Goal: Navigation & Orientation: Find specific page/section

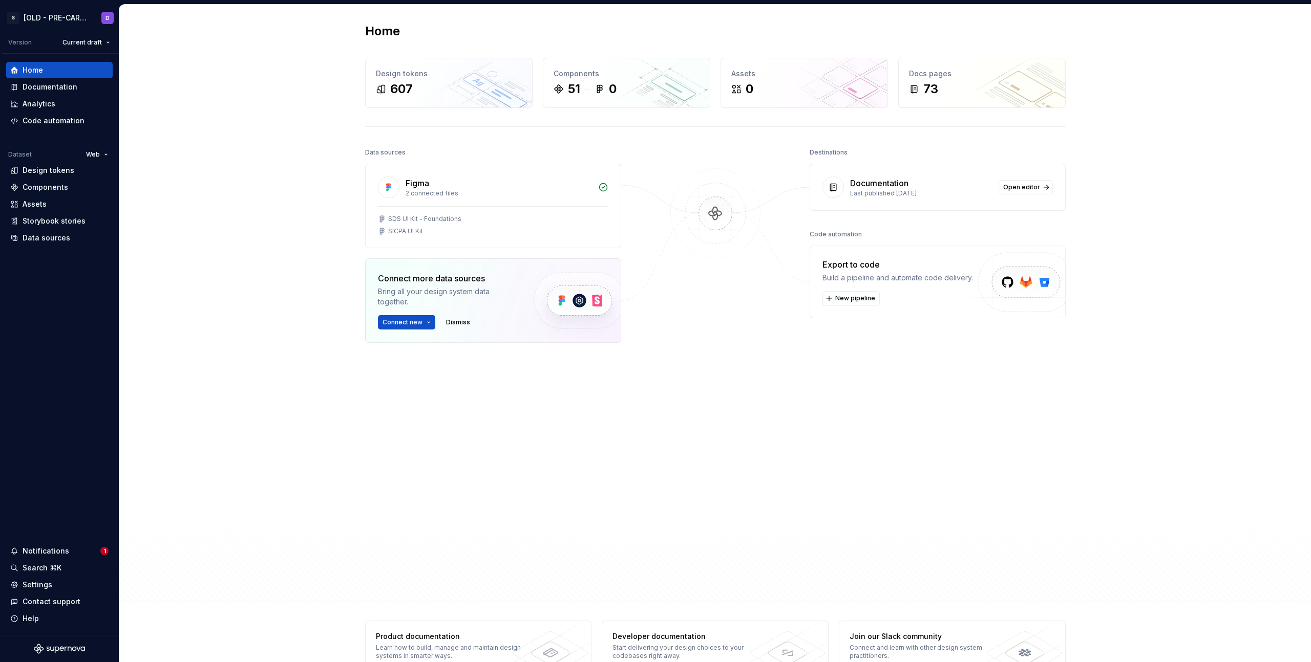
click at [246, 176] on div "Home Design tokens 607 Components 51 0 Assets 0 Docs pages 73 Data sources Figm…" at bounding box center [714, 304] width 1191 height 598
click at [246, 282] on div "Home Design tokens 607 Components 51 0 Assets 0 Docs pages 73 Data sources Figm…" at bounding box center [714, 304] width 1191 height 598
click at [40, 553] on div "Notifications" at bounding box center [46, 551] width 47 height 10
drag, startPoint x: 215, startPoint y: 376, endPoint x: 135, endPoint y: 194, distance: 198.8
click at [213, 367] on html "S [OLD - PRE-CARBON] Digital Design System D Version Current draft Home Documen…" at bounding box center [655, 331] width 1311 height 662
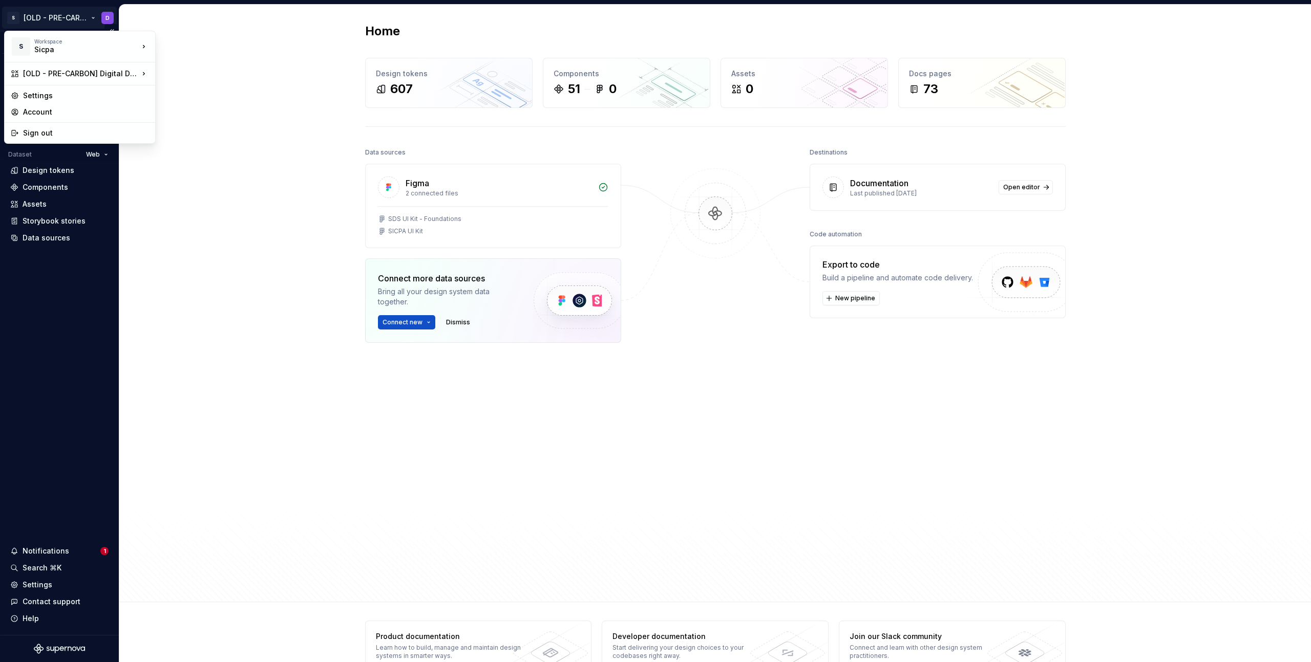
click at [27, 14] on html "S [OLD - PRE-CARBON] Digital Design System D Version Current draft Home Documen…" at bounding box center [655, 331] width 1311 height 662
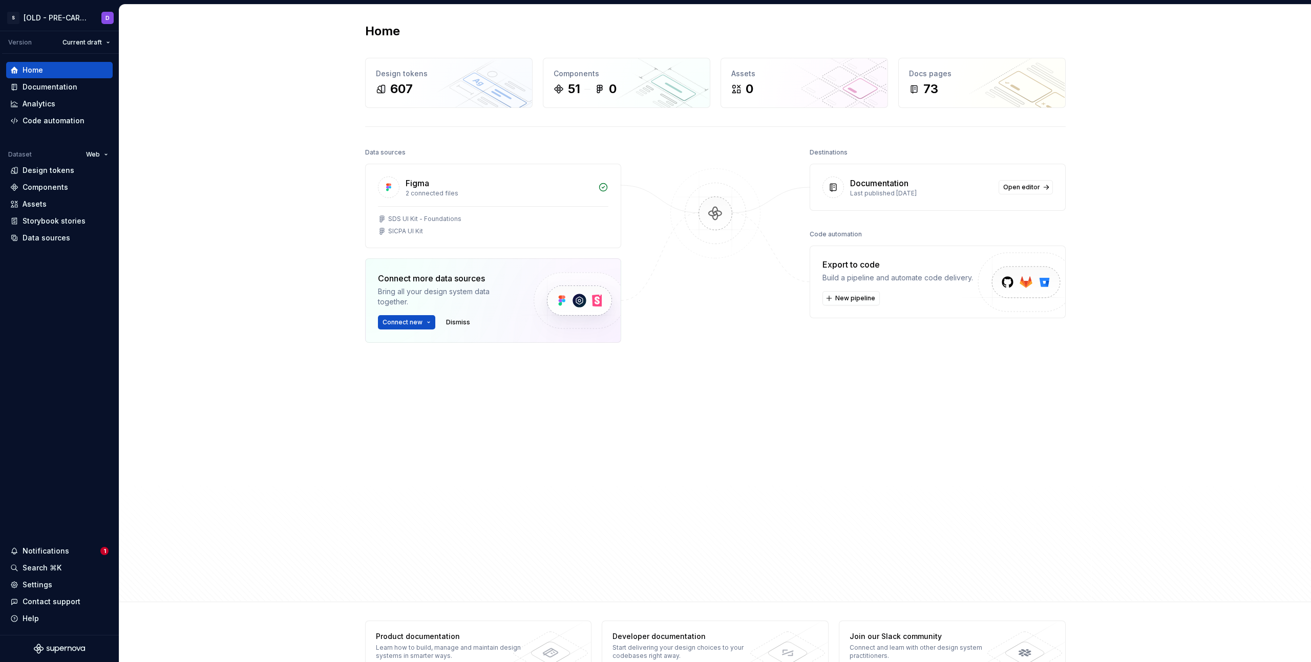
click at [274, 197] on html "S [OLD - PRE-CARBON] Digital Design System D Version Current draft Home Documen…" at bounding box center [655, 331] width 1311 height 662
click at [264, 404] on div "Home Design tokens 607 Components 51 0 Assets 0 Docs pages 73 Data sources Figm…" at bounding box center [714, 304] width 1191 height 598
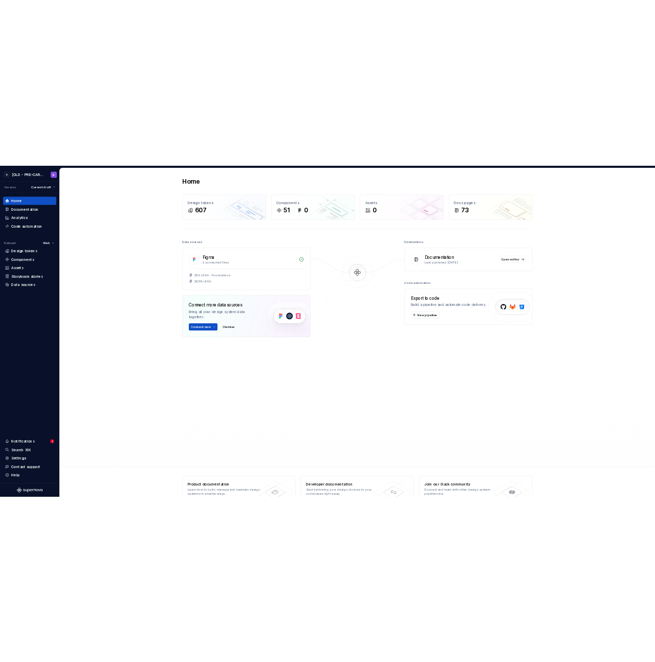
scroll to position [27, 0]
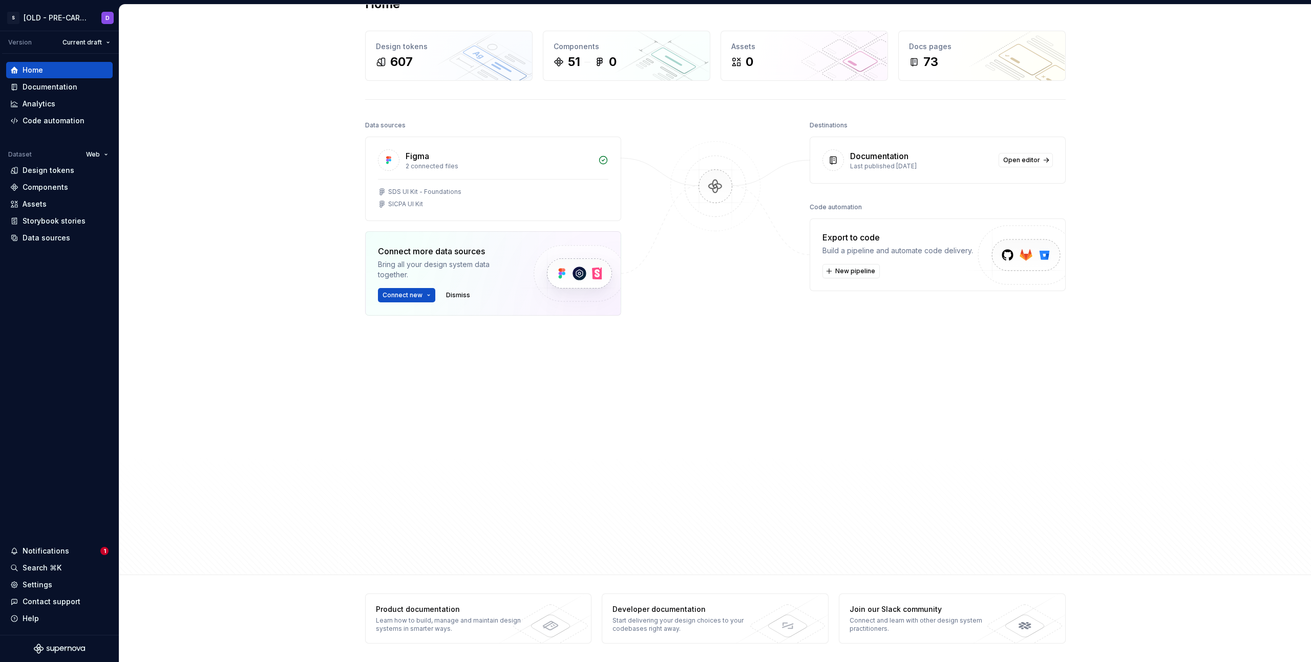
click at [252, 249] on div "Home Design tokens 607 Components 51 0 Assets 0 Docs pages 73 Data sources Figm…" at bounding box center [714, 276] width 1191 height 598
click at [717, 383] on div at bounding box center [715, 316] width 102 height 397
click at [248, 113] on div "Home Design tokens 607 Components 51 0 Assets 0 Docs pages 73 Data sources Figm…" at bounding box center [714, 276] width 1191 height 598
